Goal: Transaction & Acquisition: Book appointment/travel/reservation

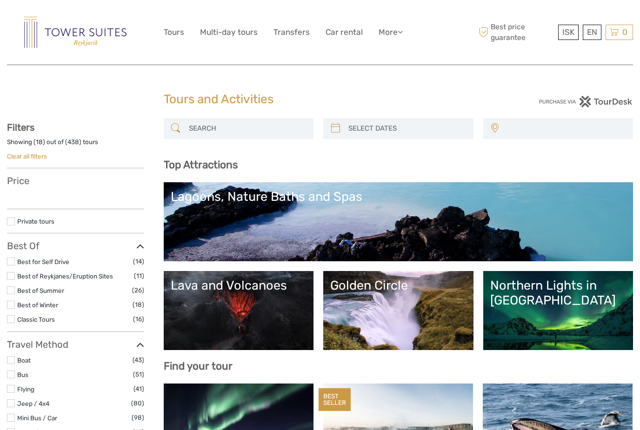
select select
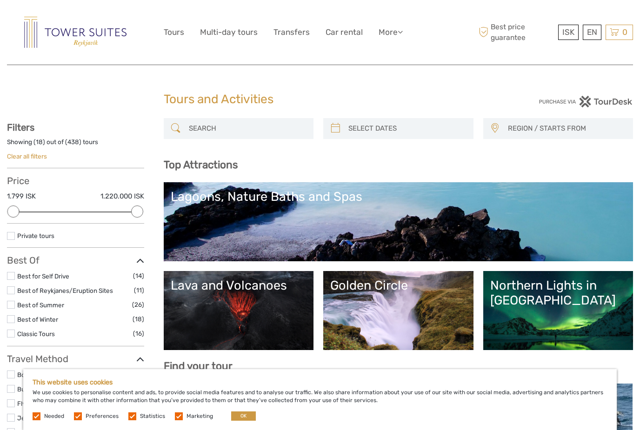
click at [528, 223] on link "Lagoons, Nature Baths and Spas" at bounding box center [399, 221] width 456 height 65
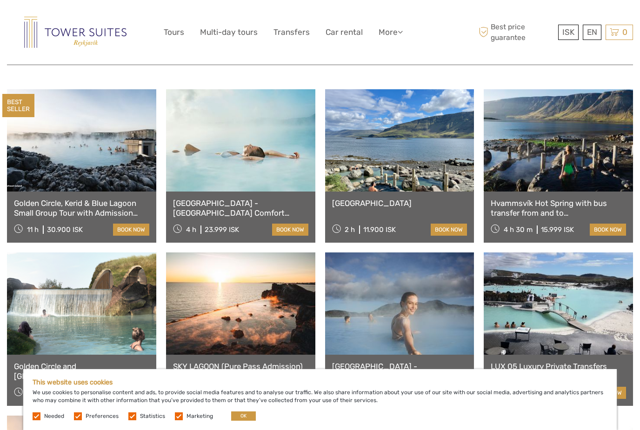
scroll to position [364, 0]
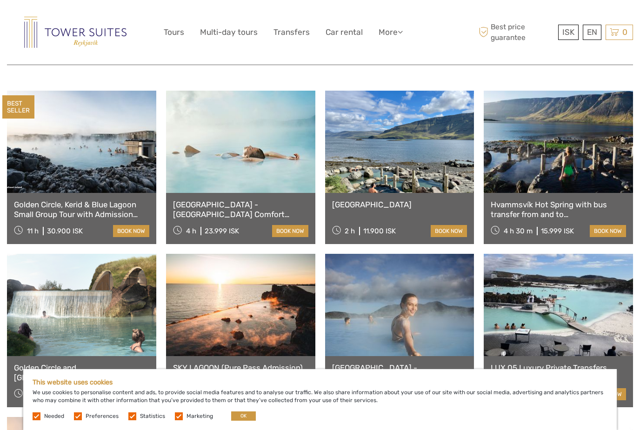
click at [253, 166] on link at bounding box center [240, 142] width 149 height 102
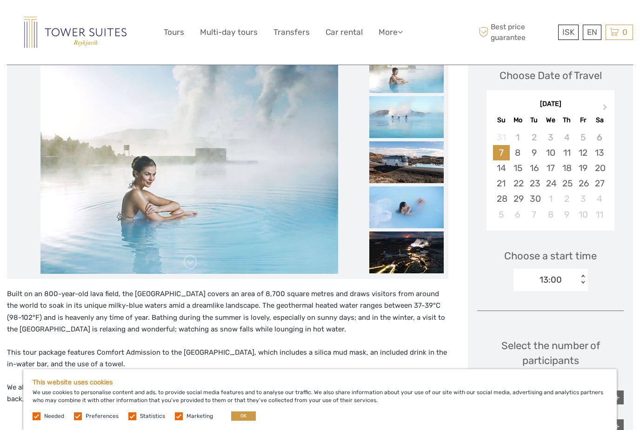
scroll to position [135, 0]
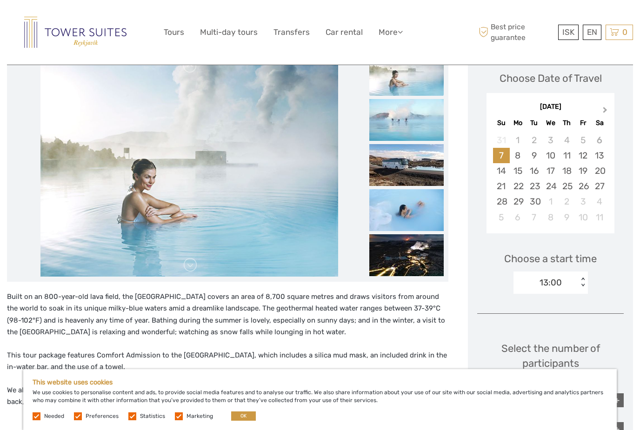
click at [610, 109] on button "Next Month" at bounding box center [606, 112] width 15 height 15
click at [605, 113] on button "Next Month" at bounding box center [606, 112] width 15 height 15
click at [496, 109] on span "Previous Month" at bounding box center [496, 111] width 0 height 13
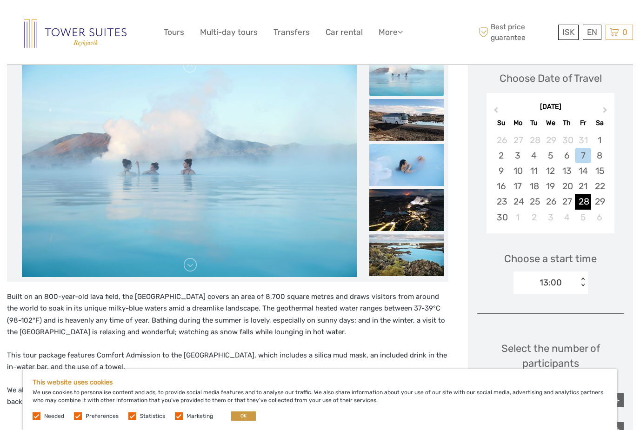
click at [586, 202] on div "28" at bounding box center [583, 201] width 16 height 15
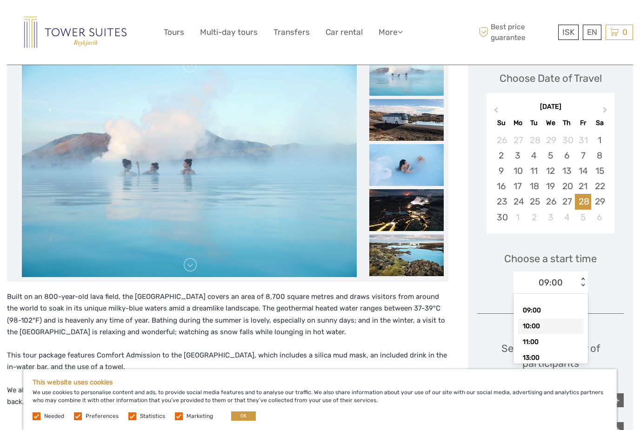
click at [559, 322] on div "10:00" at bounding box center [550, 327] width 65 height 16
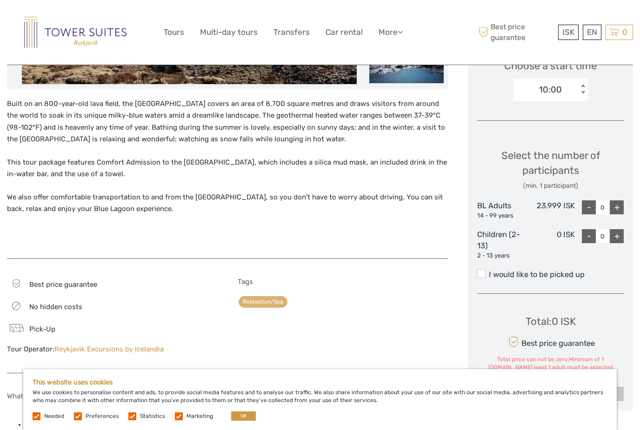
scroll to position [314, 0]
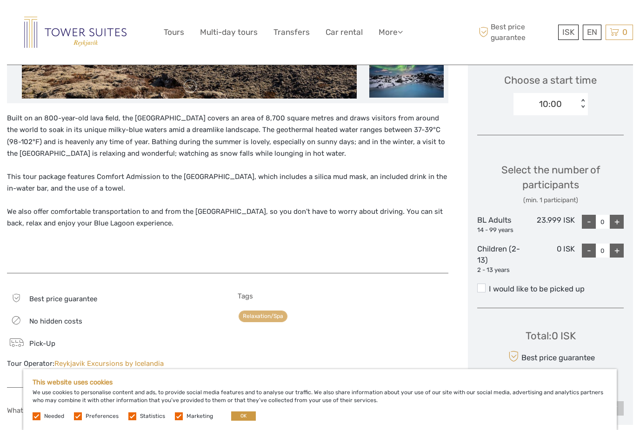
click at [616, 223] on div "+" at bounding box center [617, 222] width 14 height 14
click at [619, 220] on div "+" at bounding box center [617, 222] width 14 height 14
type input "2"
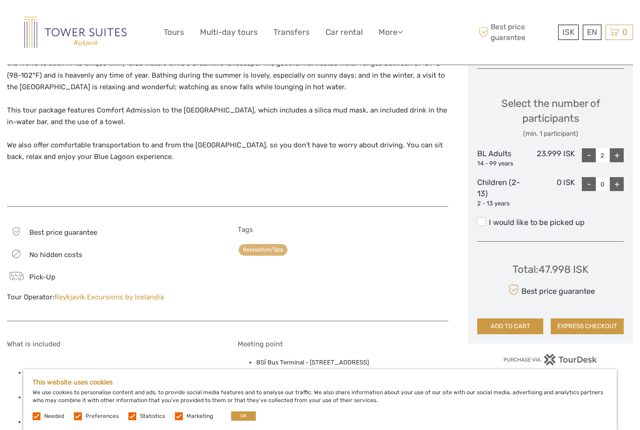
scroll to position [414, 0]
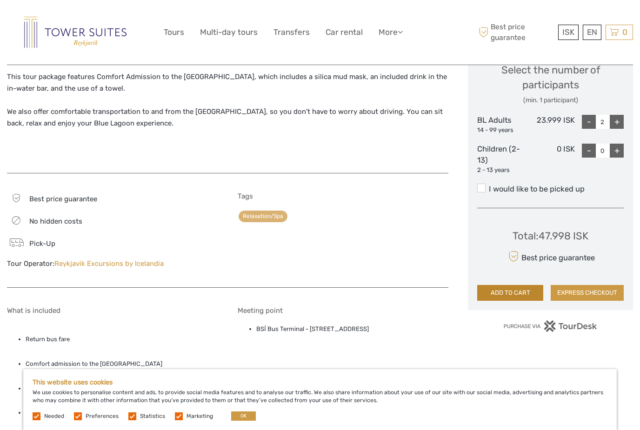
click at [521, 290] on button "ADD TO CART" at bounding box center [510, 293] width 66 height 16
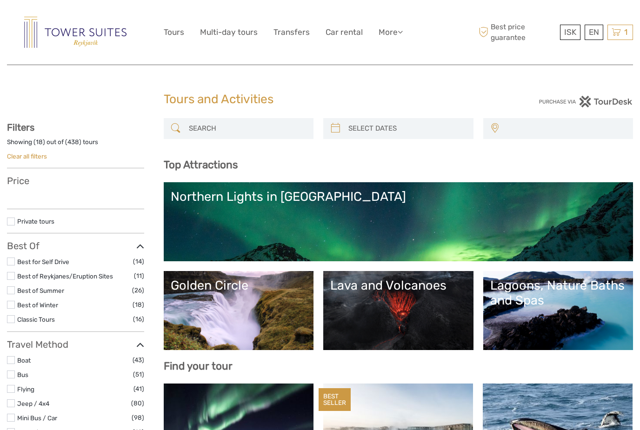
select select
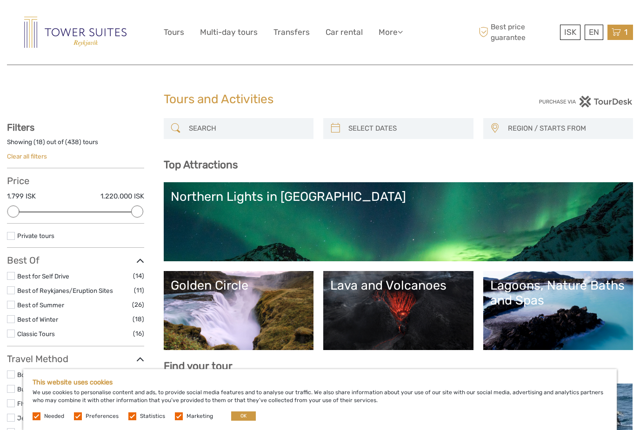
click at [627, 30] on span "1" at bounding box center [626, 31] width 6 height 9
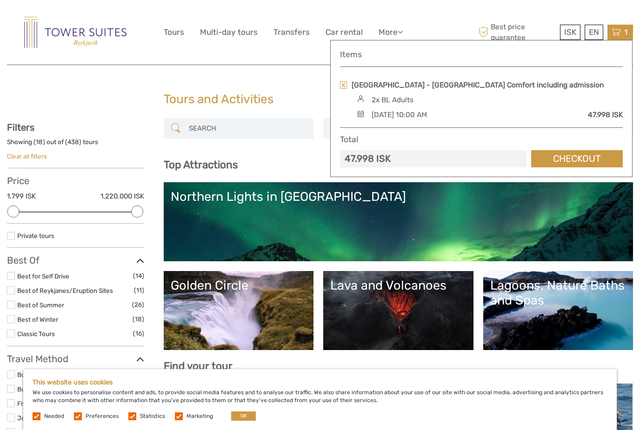
click at [502, 103] on div "2x BL Adults" at bounding box center [488, 100] width 268 height 10
click at [284, 33] on link "Transfers" at bounding box center [291, 32] width 36 height 13
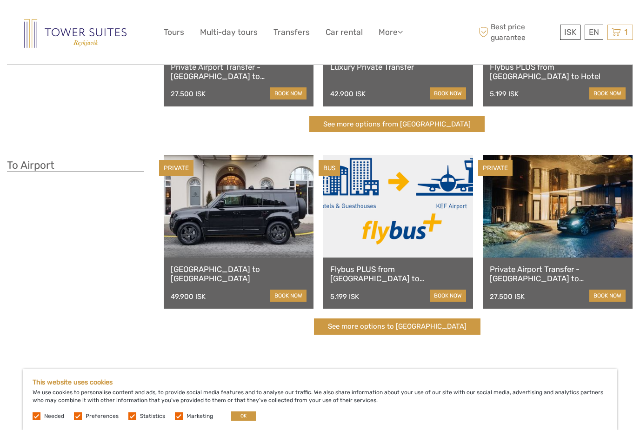
scroll to position [162, 0]
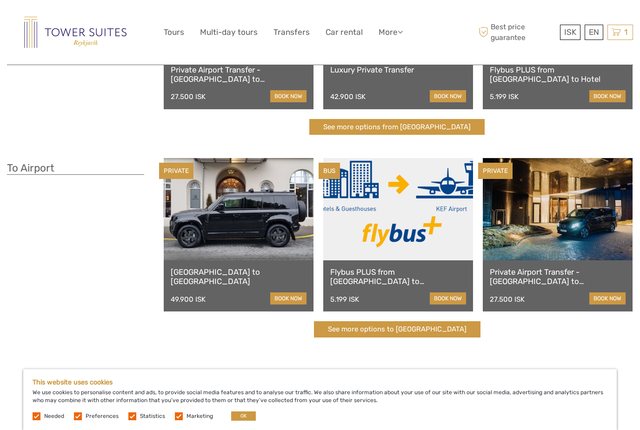
click at [369, 275] on link "Flybus PLUS from [GEOGRAPHIC_DATA] to [GEOGRAPHIC_DATA]" at bounding box center [398, 276] width 136 height 19
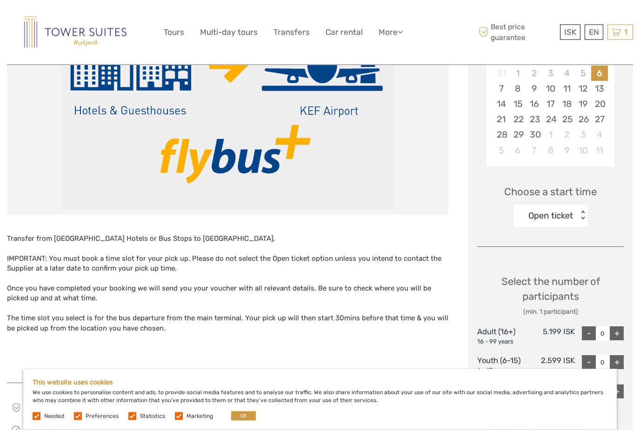
scroll to position [186, 0]
